Goal: Check status: Check status

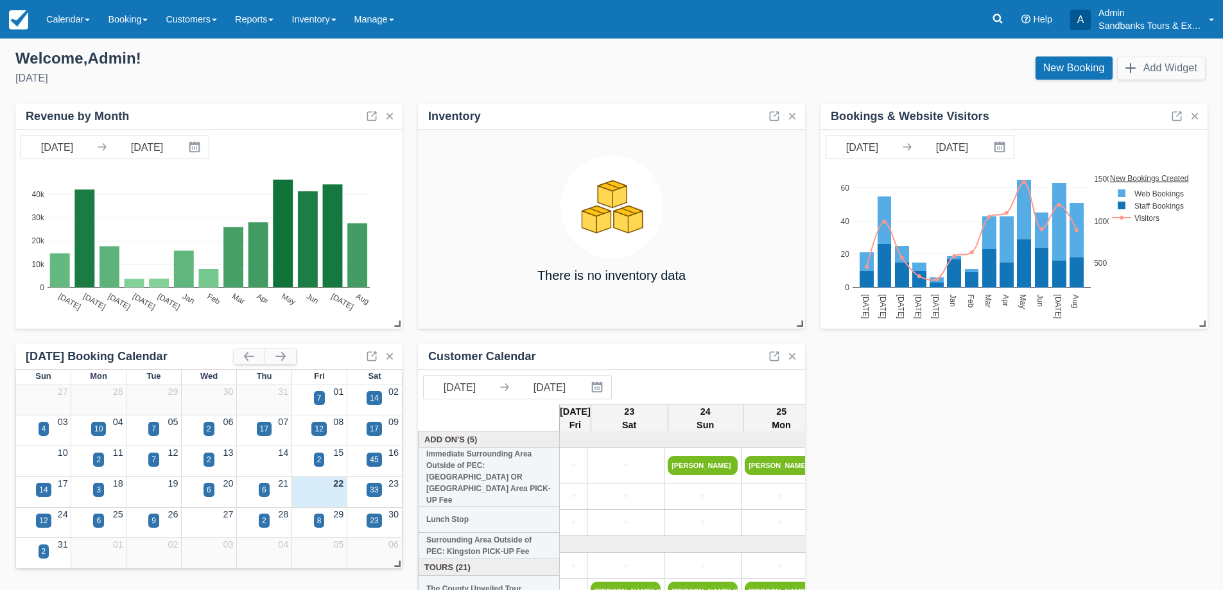
drag, startPoint x: 59, startPoint y: 23, endPoint x: 70, endPoint y: 60, distance: 38.8
click at [59, 23] on link "Calendar" at bounding box center [68, 19] width 62 height 39
click at [74, 62] on link "Booking" at bounding box center [88, 55] width 101 height 27
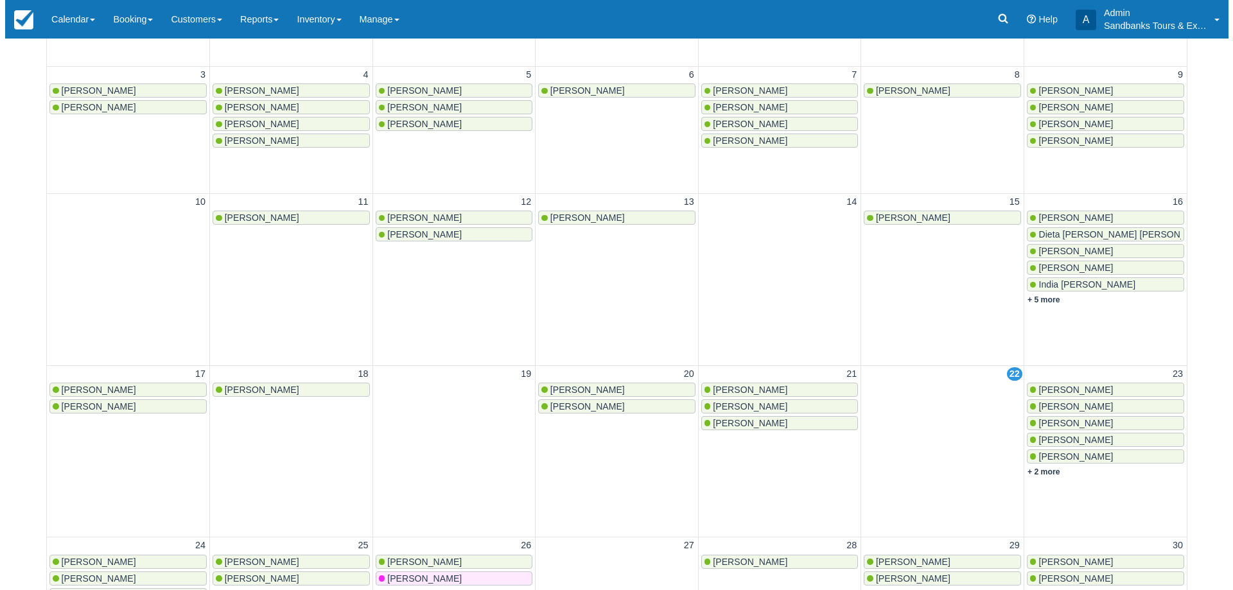
scroll to position [257, 0]
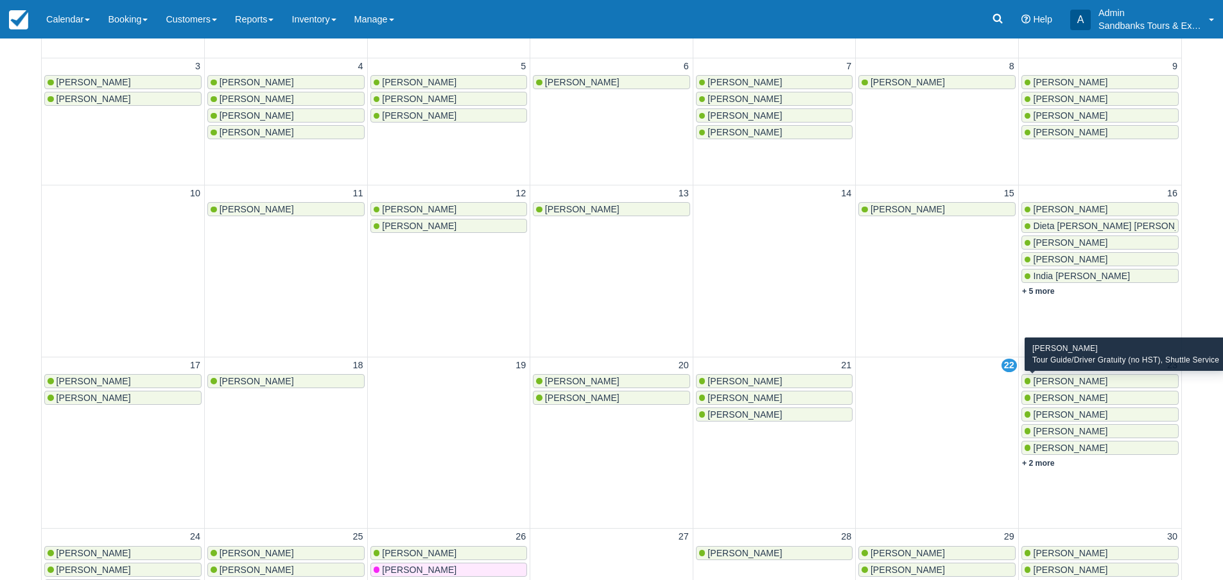
click at [1074, 378] on span "Monica Poulo" at bounding box center [1070, 381] width 74 height 10
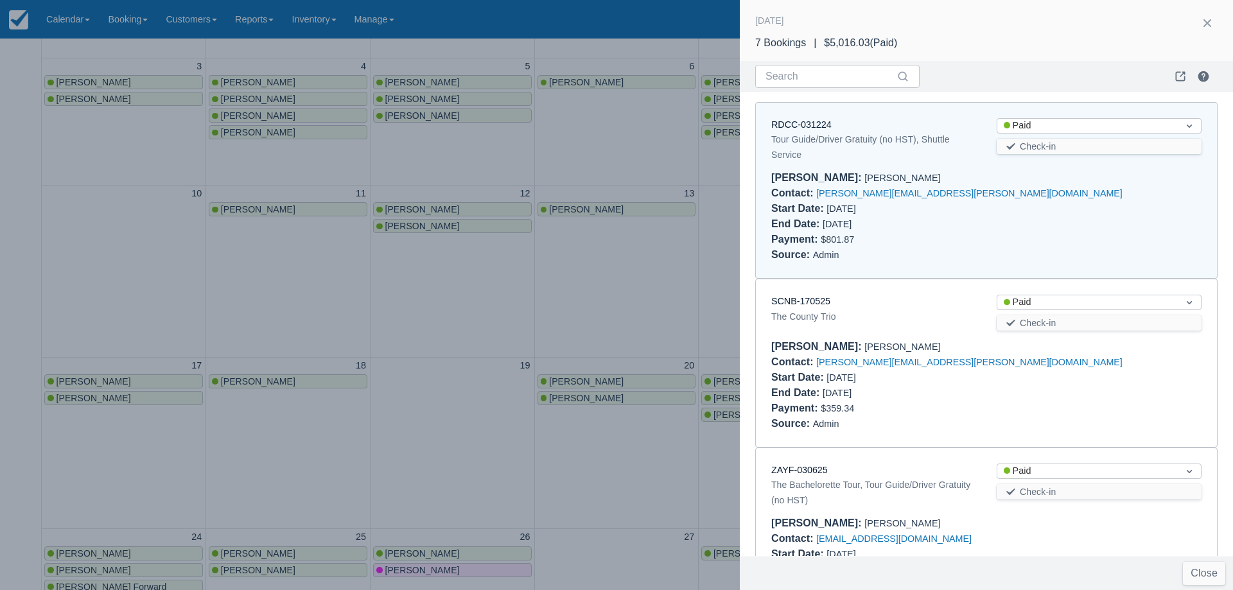
scroll to position [10, 0]
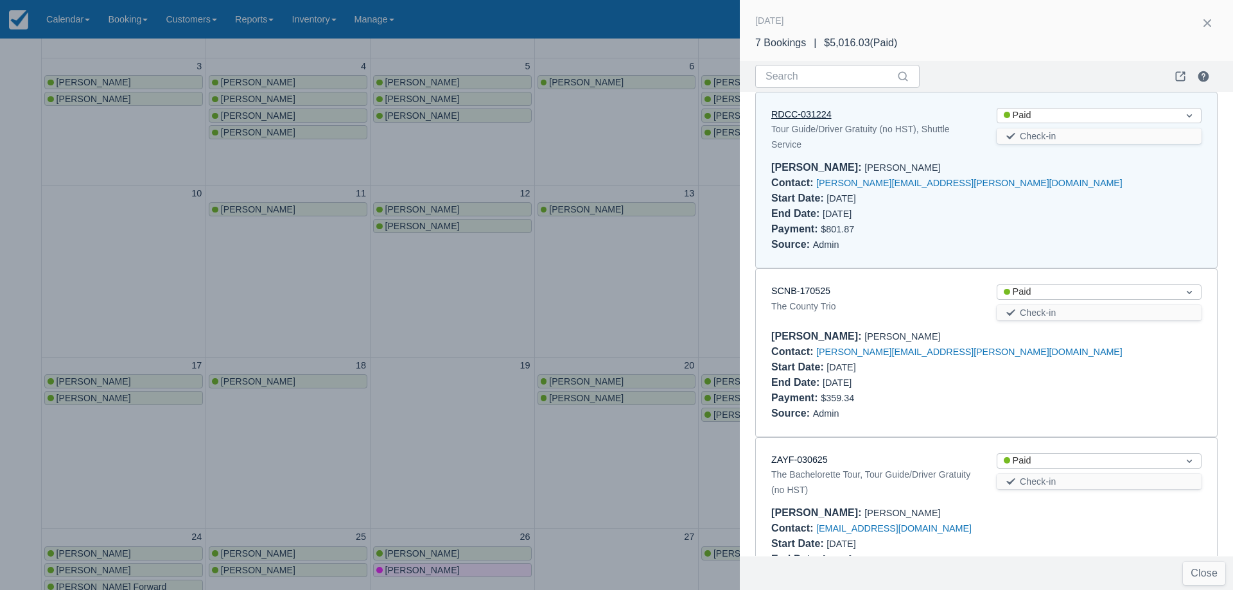
click at [803, 114] on link "RDCC-031224" at bounding box center [801, 114] width 60 height 10
click at [783, 296] on link "SCNB-170525" at bounding box center [800, 291] width 59 height 10
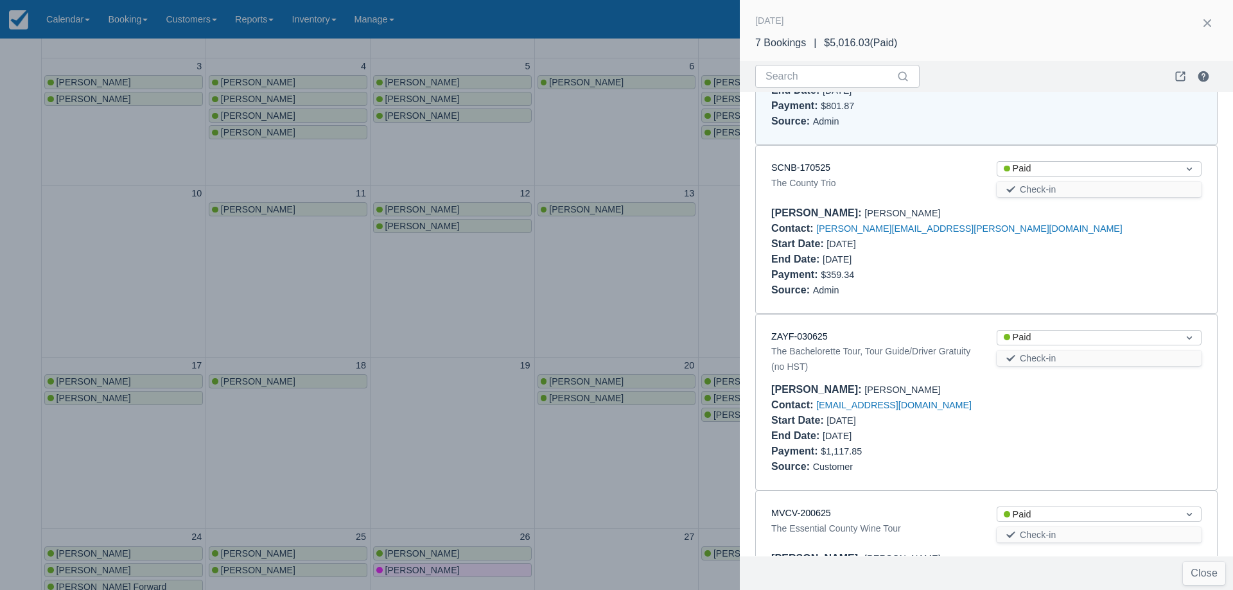
scroll to position [139, 0]
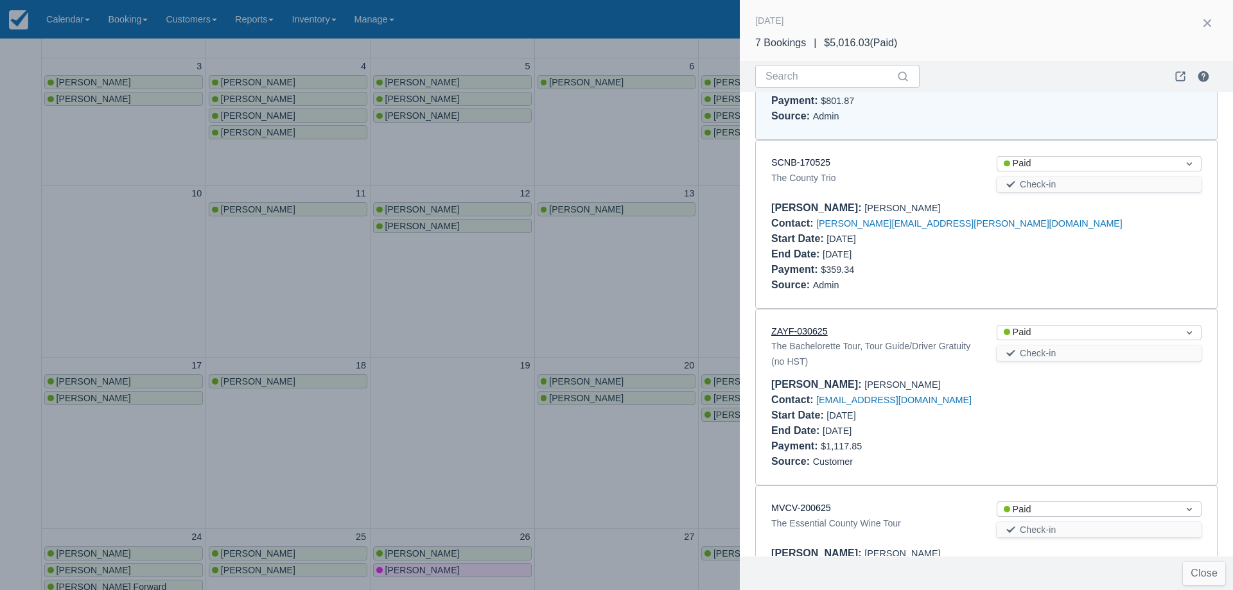
click at [816, 330] on link "ZAYF-030625" at bounding box center [799, 331] width 56 height 10
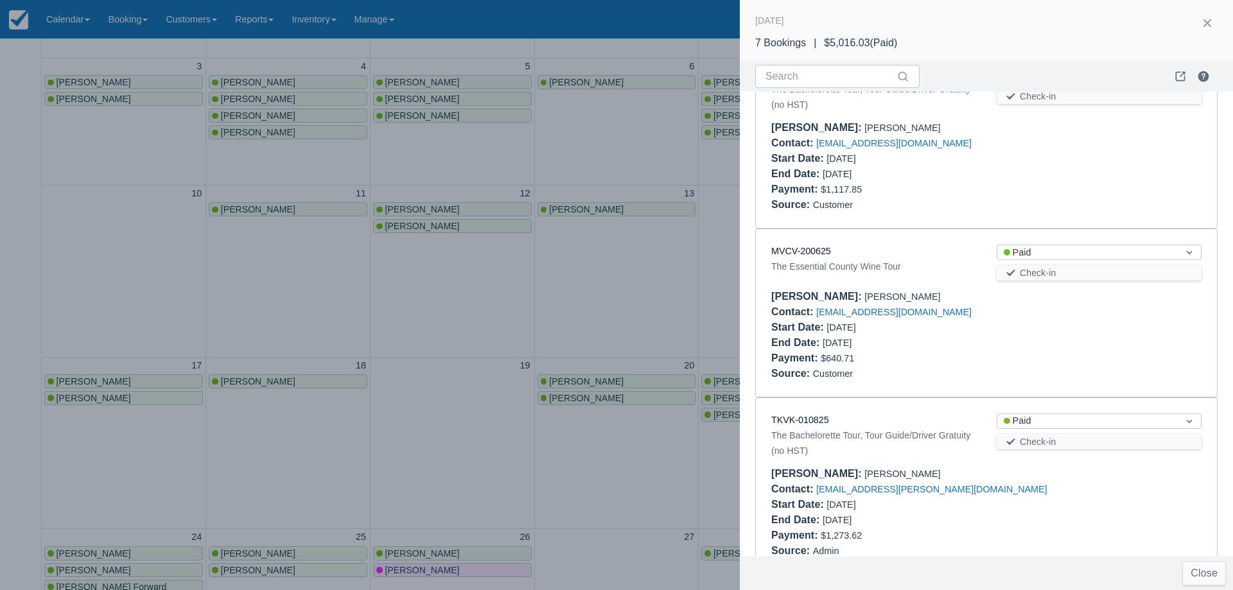
scroll to position [524, 0]
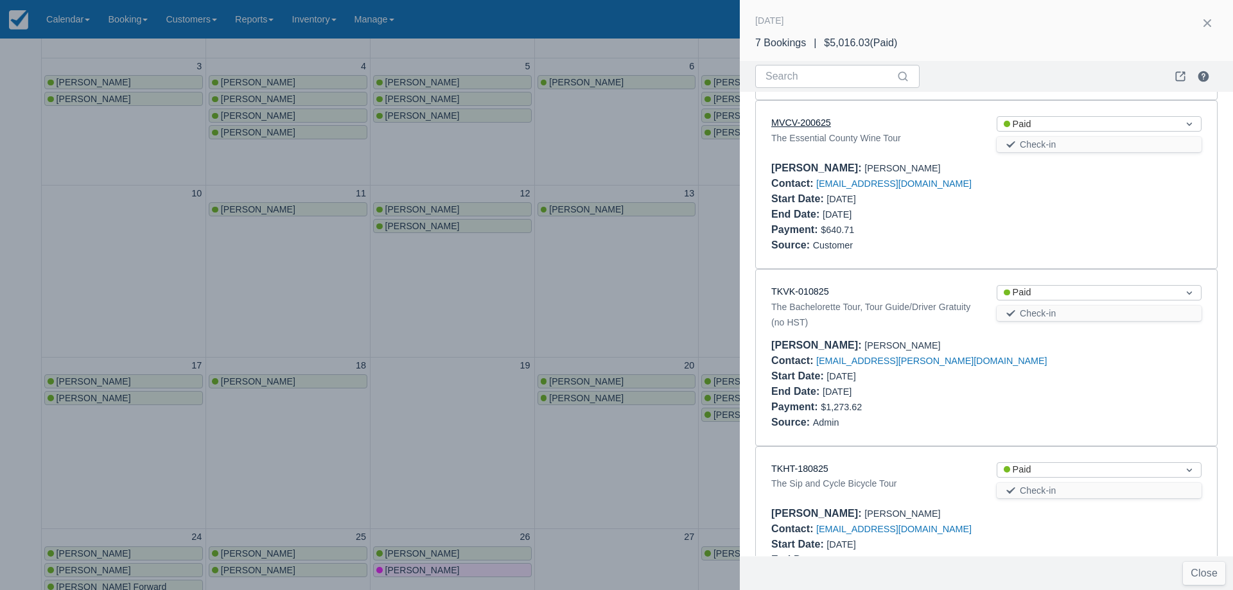
click at [822, 125] on link "MVCV-200625" at bounding box center [801, 122] width 60 height 10
click at [818, 290] on link "TKVK-010825" at bounding box center [800, 291] width 58 height 10
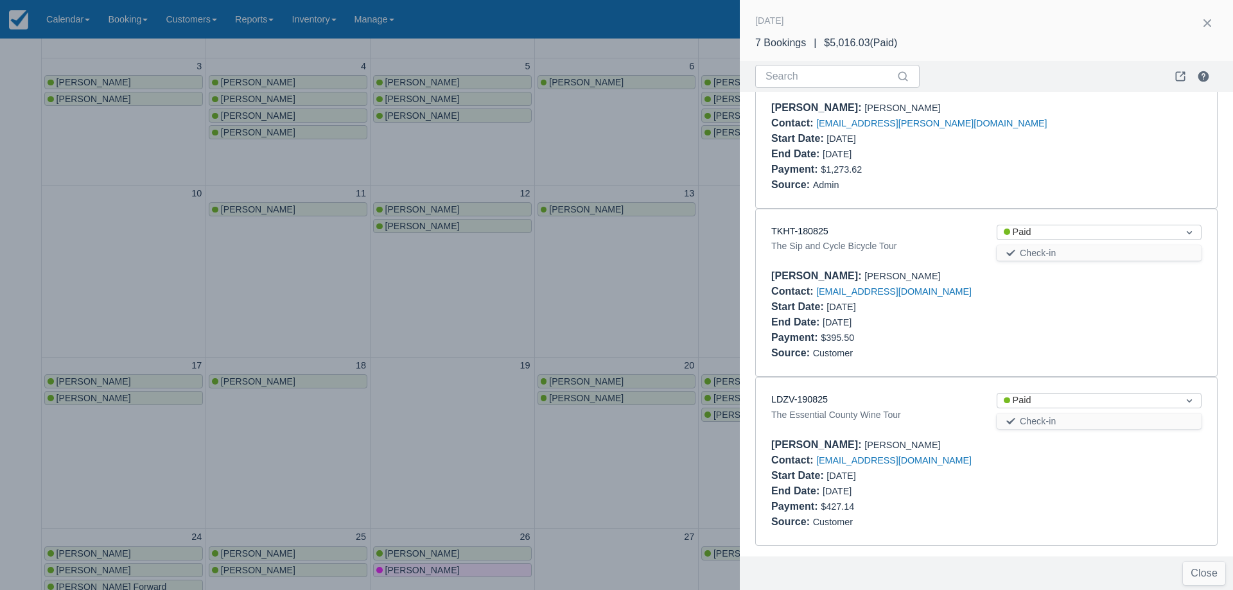
scroll to position [697, 0]
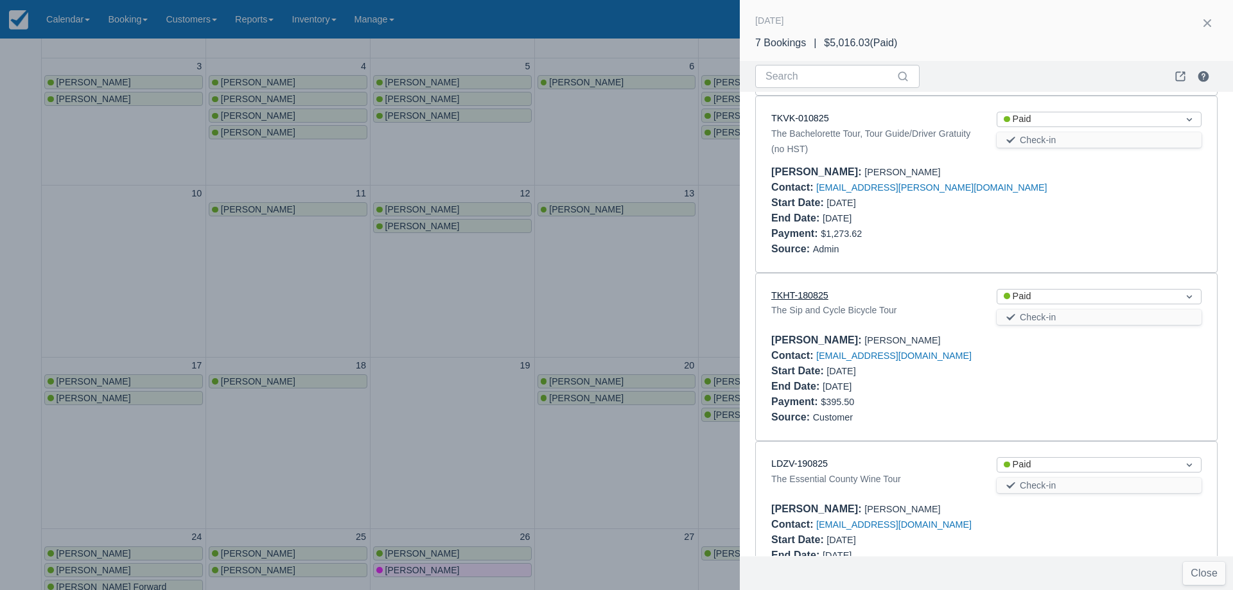
click at [796, 297] on link "TKHT-180825" at bounding box center [799, 295] width 57 height 10
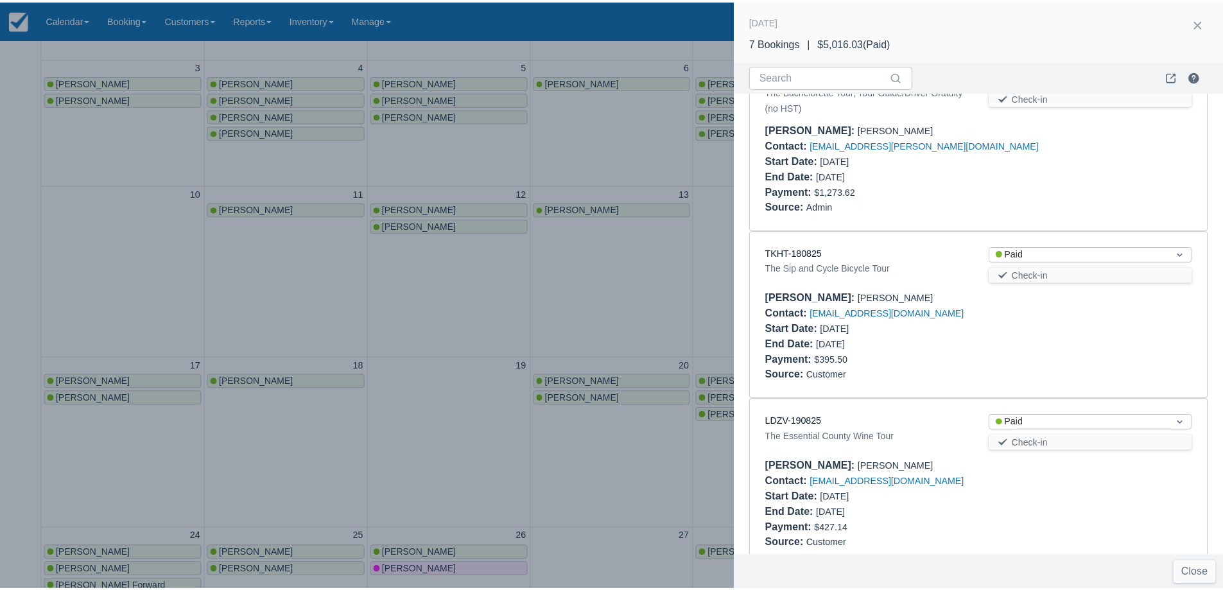
scroll to position [761, 0]
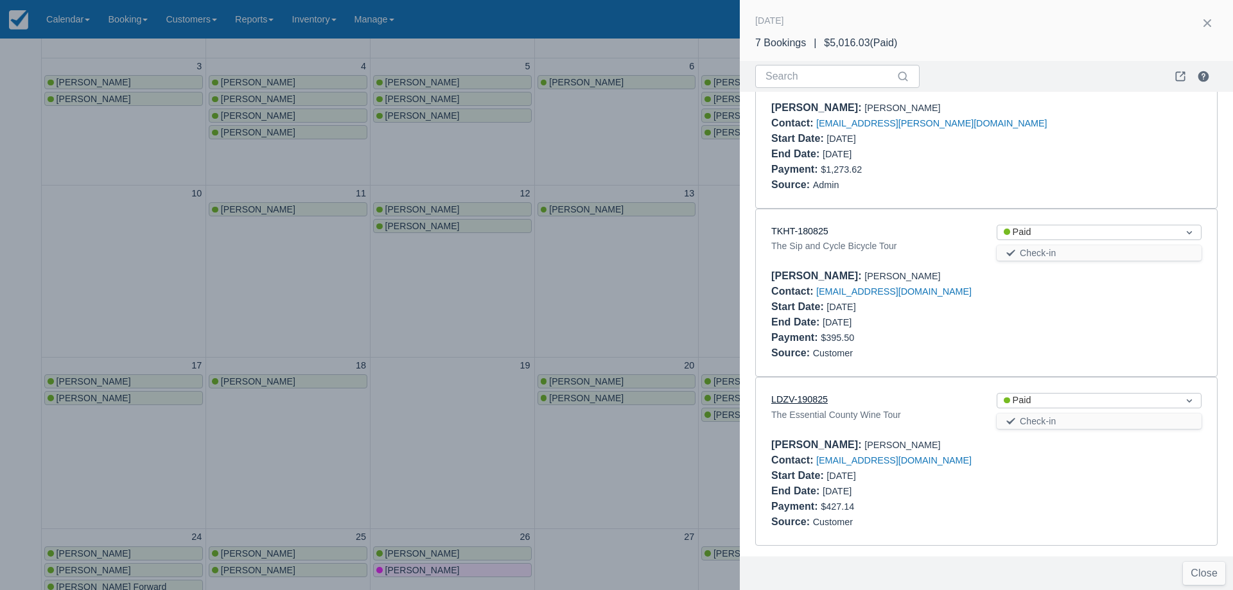
click at [815, 400] on link "LDZV-190825" at bounding box center [799, 399] width 56 height 10
click at [213, 430] on div at bounding box center [616, 295] width 1233 height 590
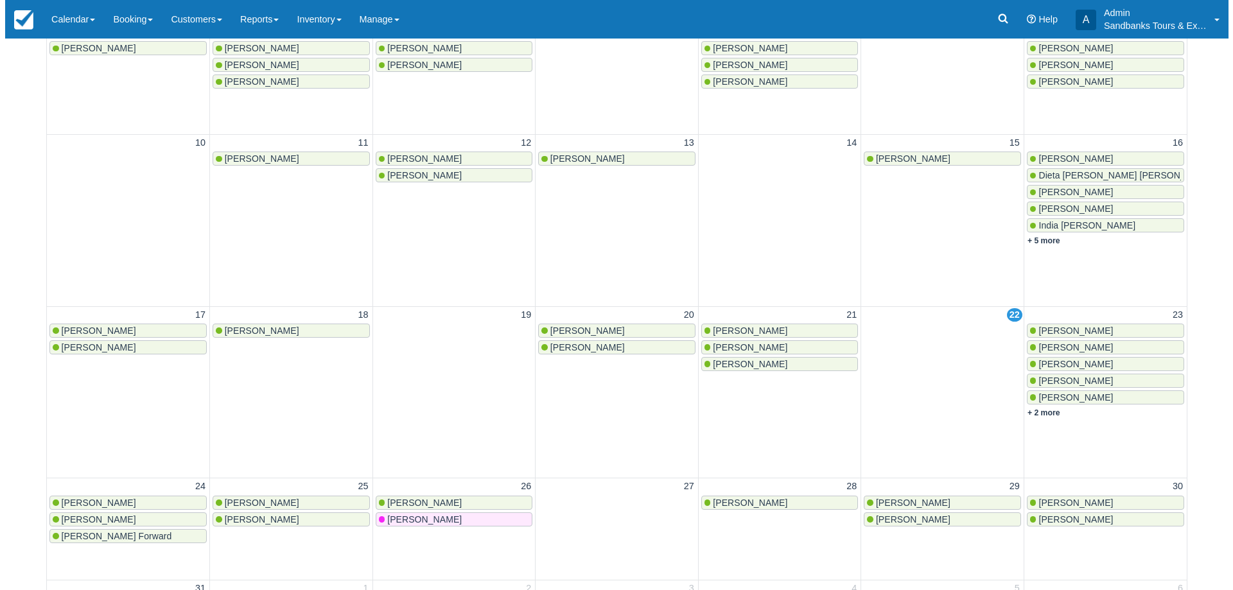
scroll to position [385, 0]
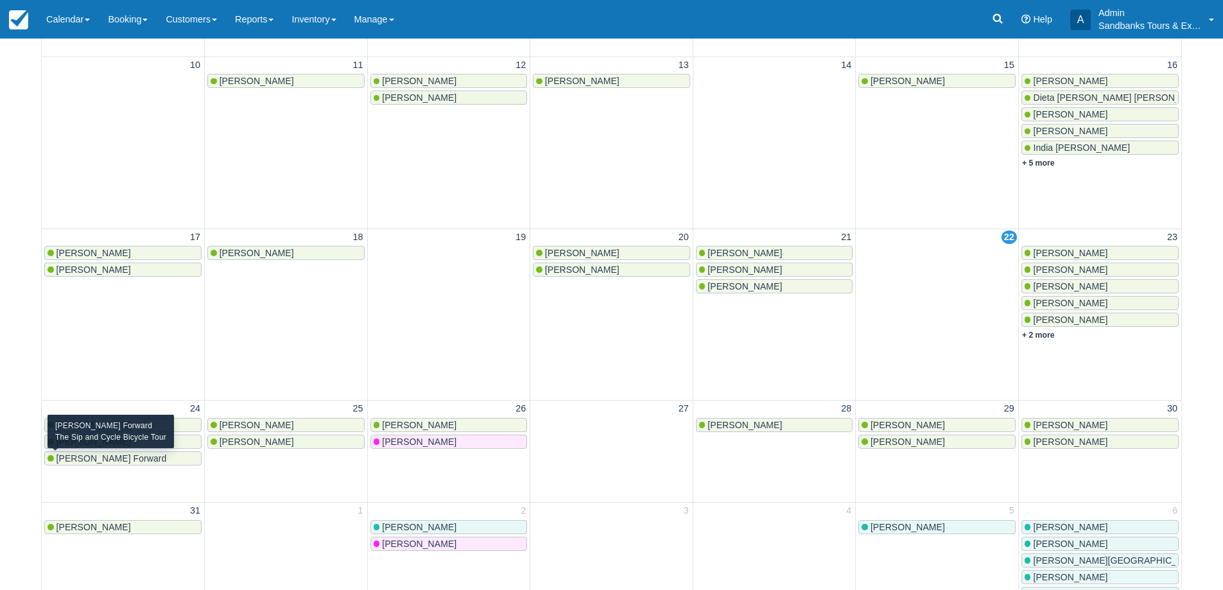
click at [83, 456] on span "Tanya Forward" at bounding box center [111, 458] width 110 height 10
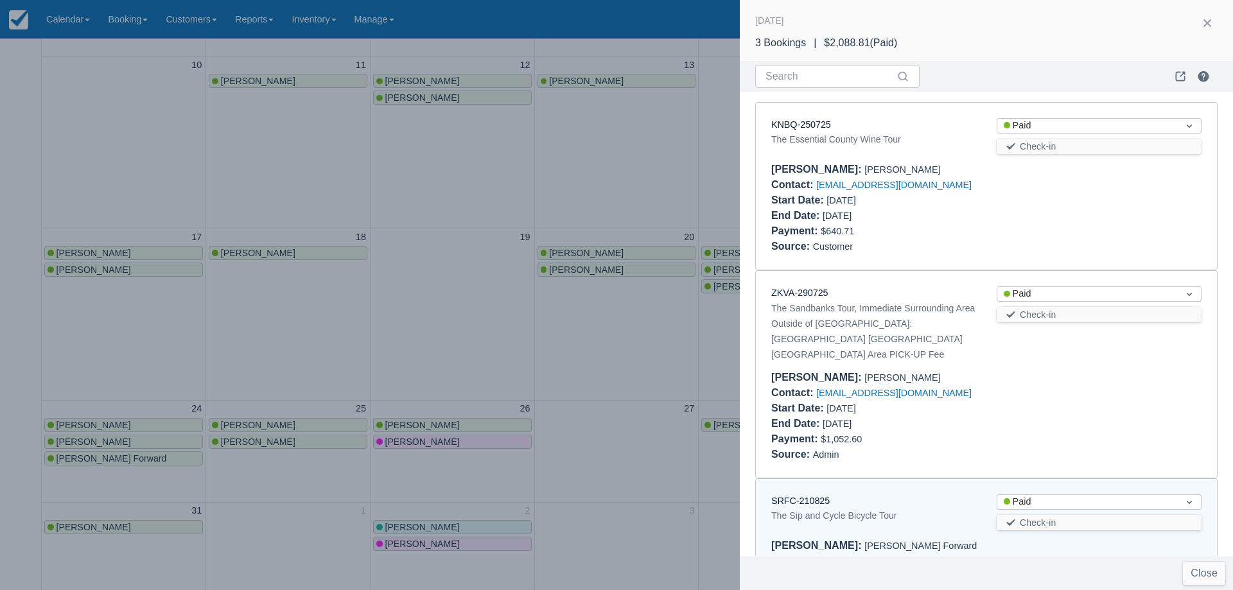
scroll to position [86, 0]
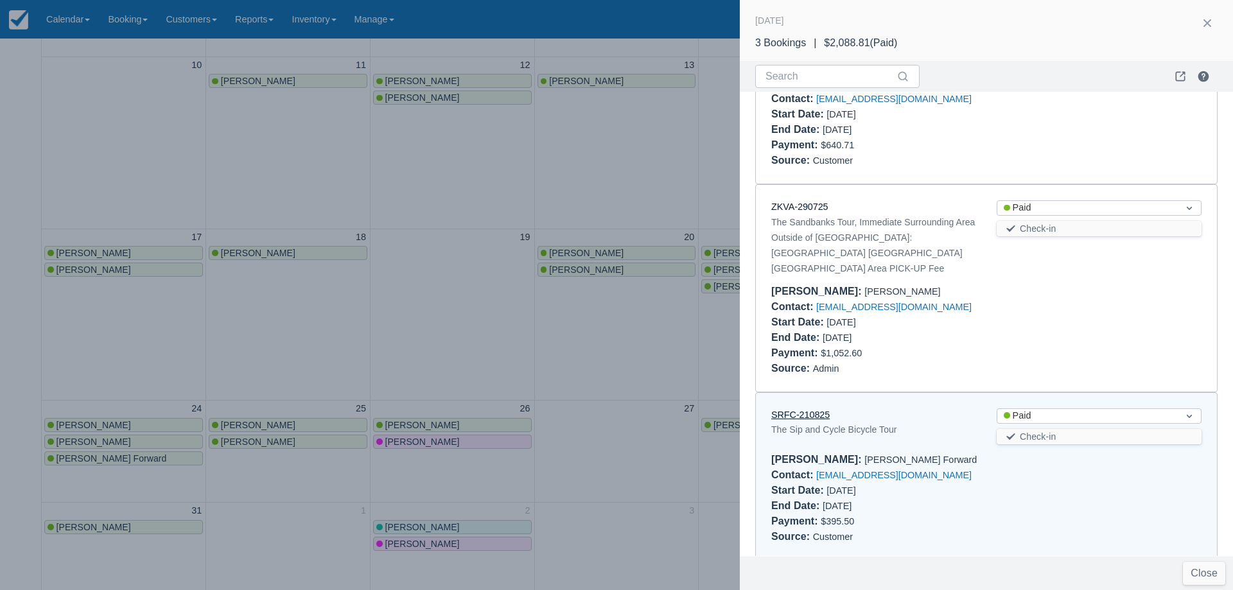
click at [824, 410] on link "SRFC-210825" at bounding box center [800, 415] width 58 height 10
click at [798, 210] on link "ZKVA-290725" at bounding box center [799, 207] width 57 height 10
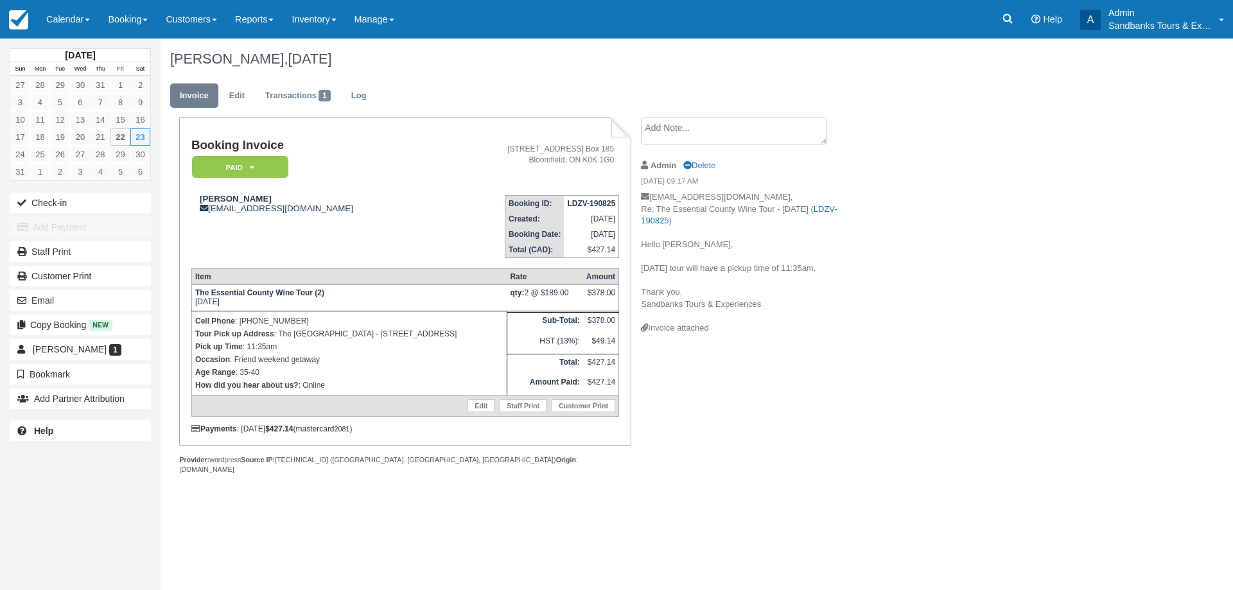
click at [1018, 475] on div "Erica Pelletier, August 23 2025 Invoice Edit Transactions 1 Log Booking Invoice…" at bounding box center [623, 271] width 925 height 464
